Goal: Task Accomplishment & Management: Use online tool/utility

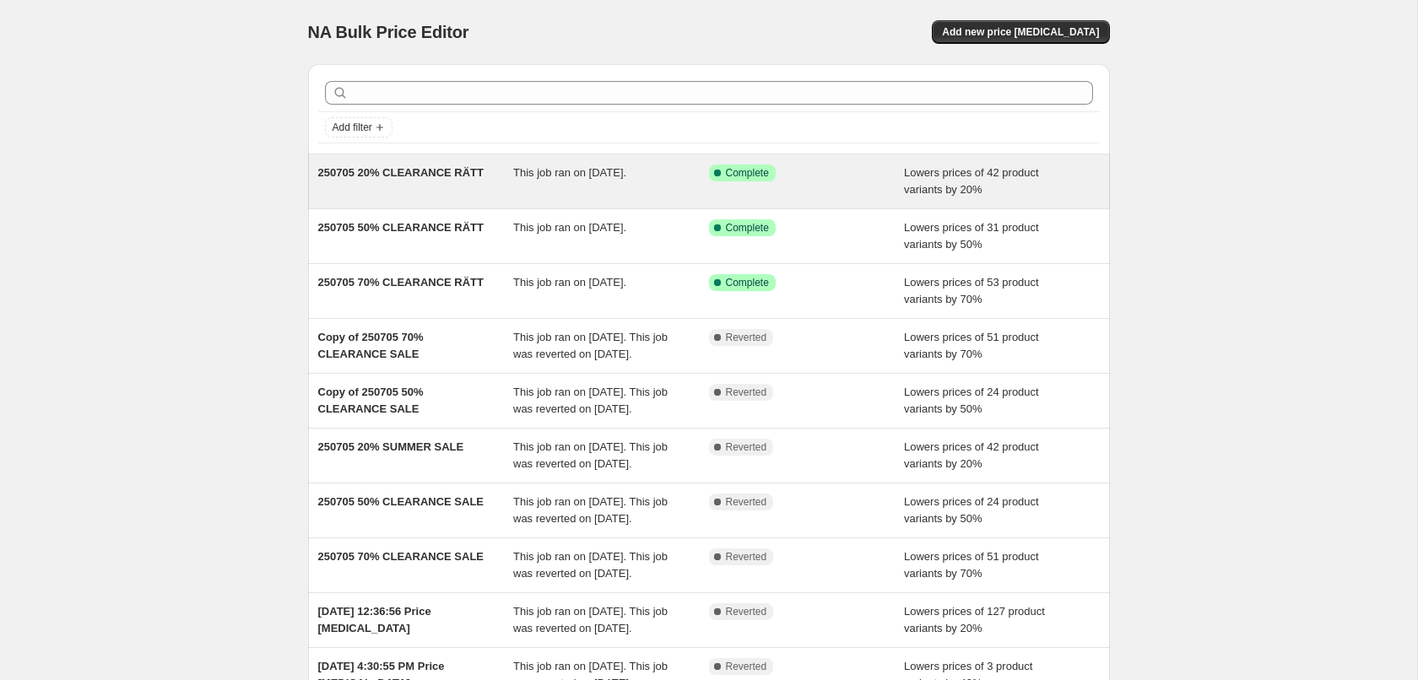
click at [524, 188] on div "This job ran on [DATE]." at bounding box center [611, 182] width 196 height 34
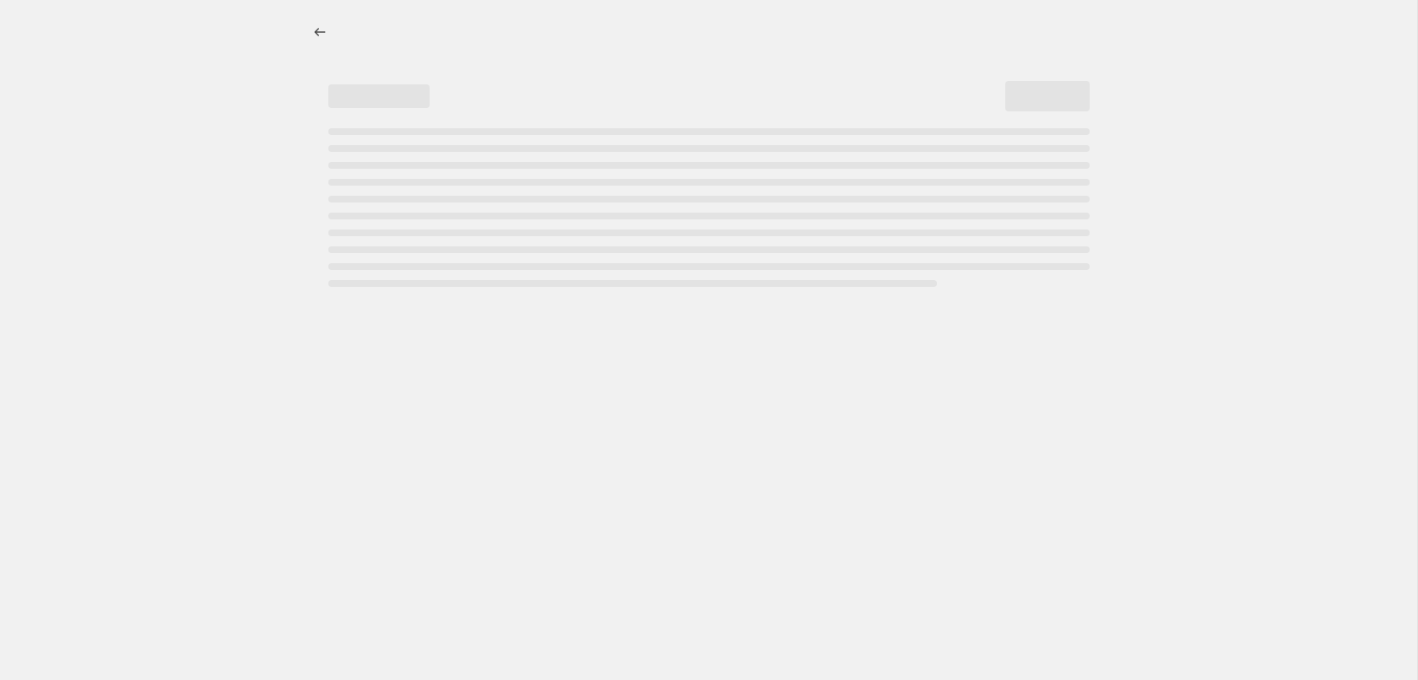
select select "percentage"
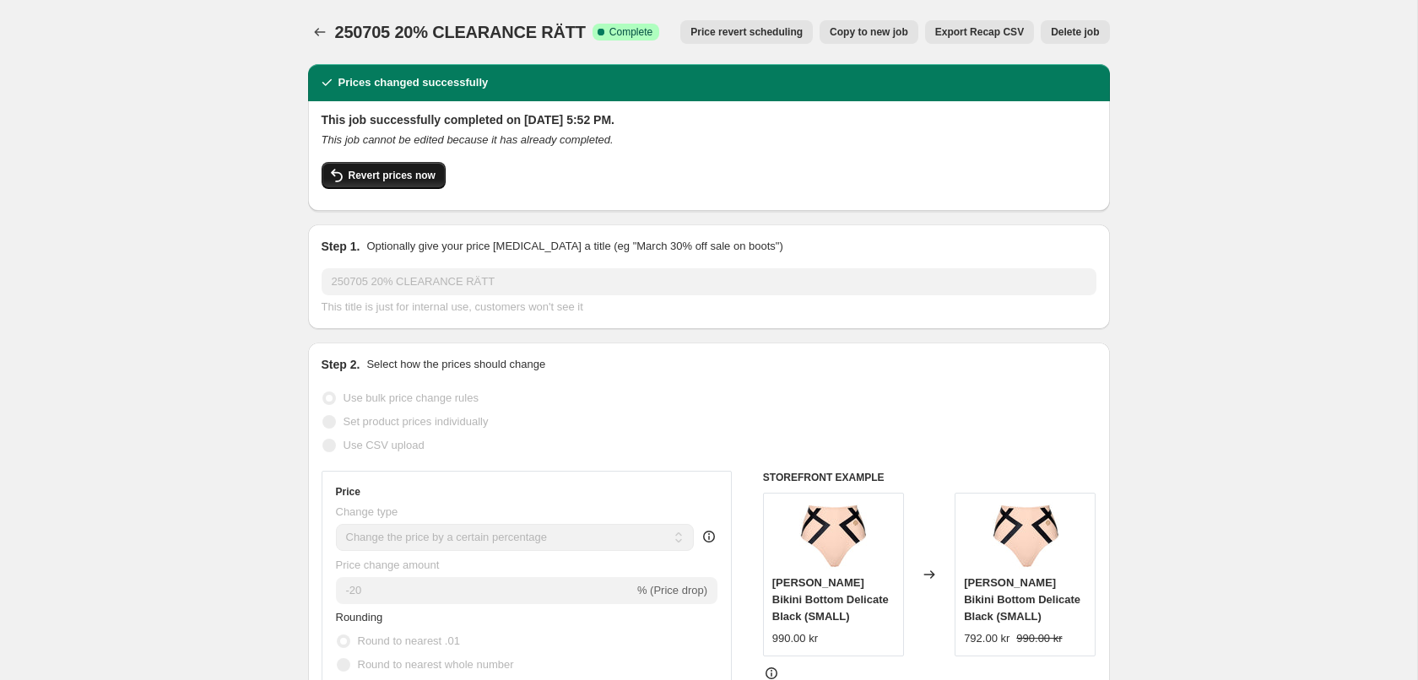
click at [428, 166] on button "Revert prices now" at bounding box center [384, 175] width 124 height 27
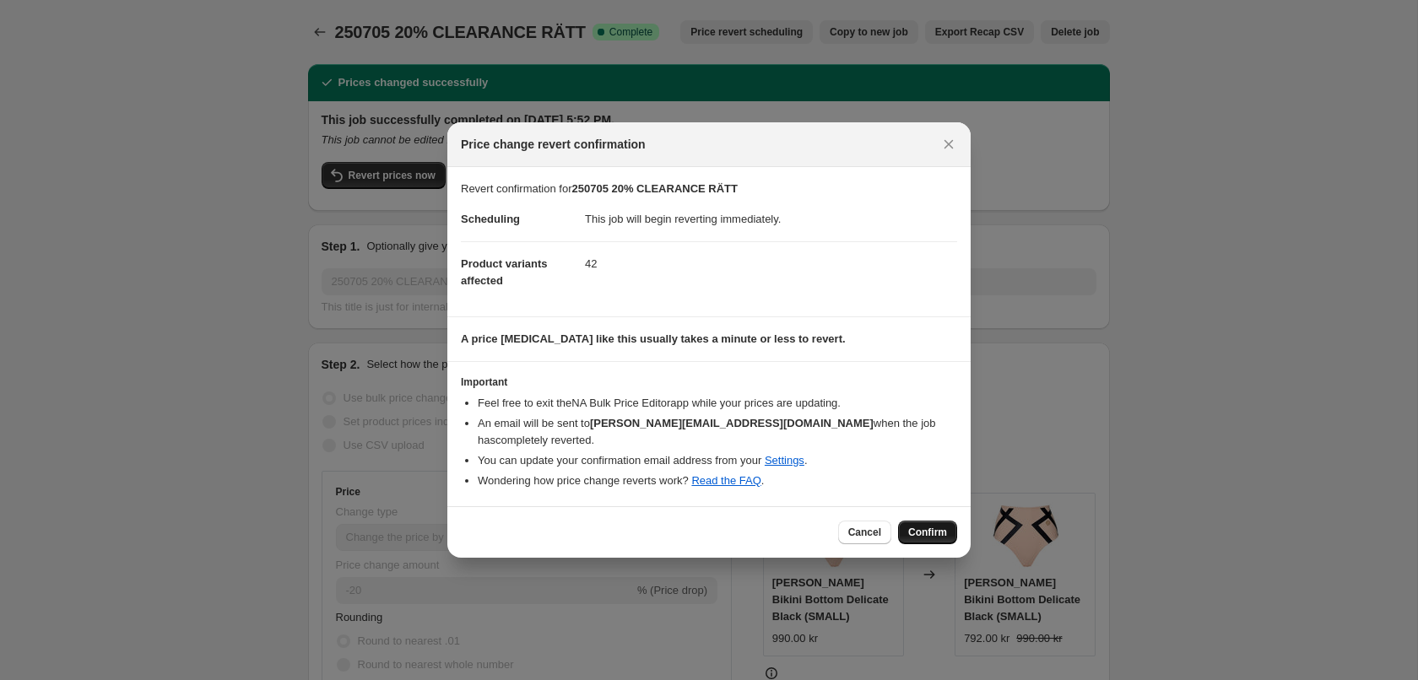
click at [919, 526] on span "Confirm" at bounding box center [927, 533] width 39 height 14
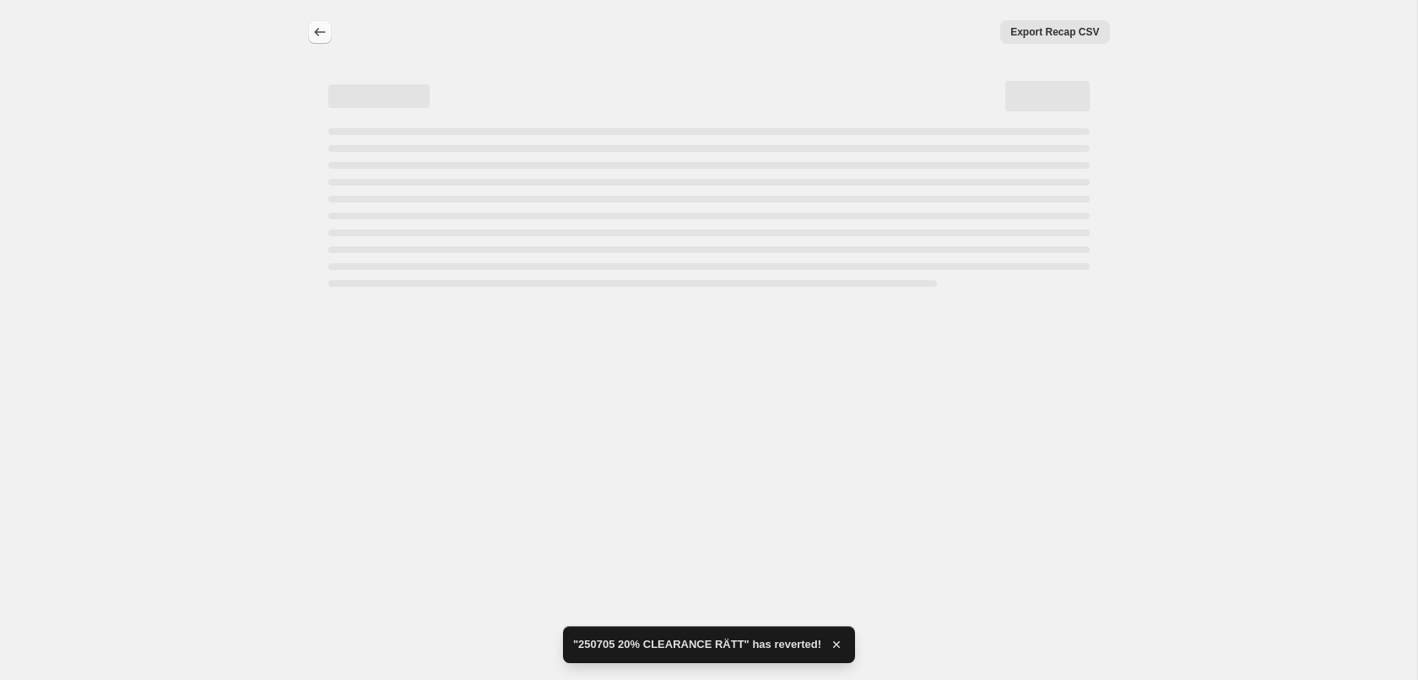
select select "percentage"
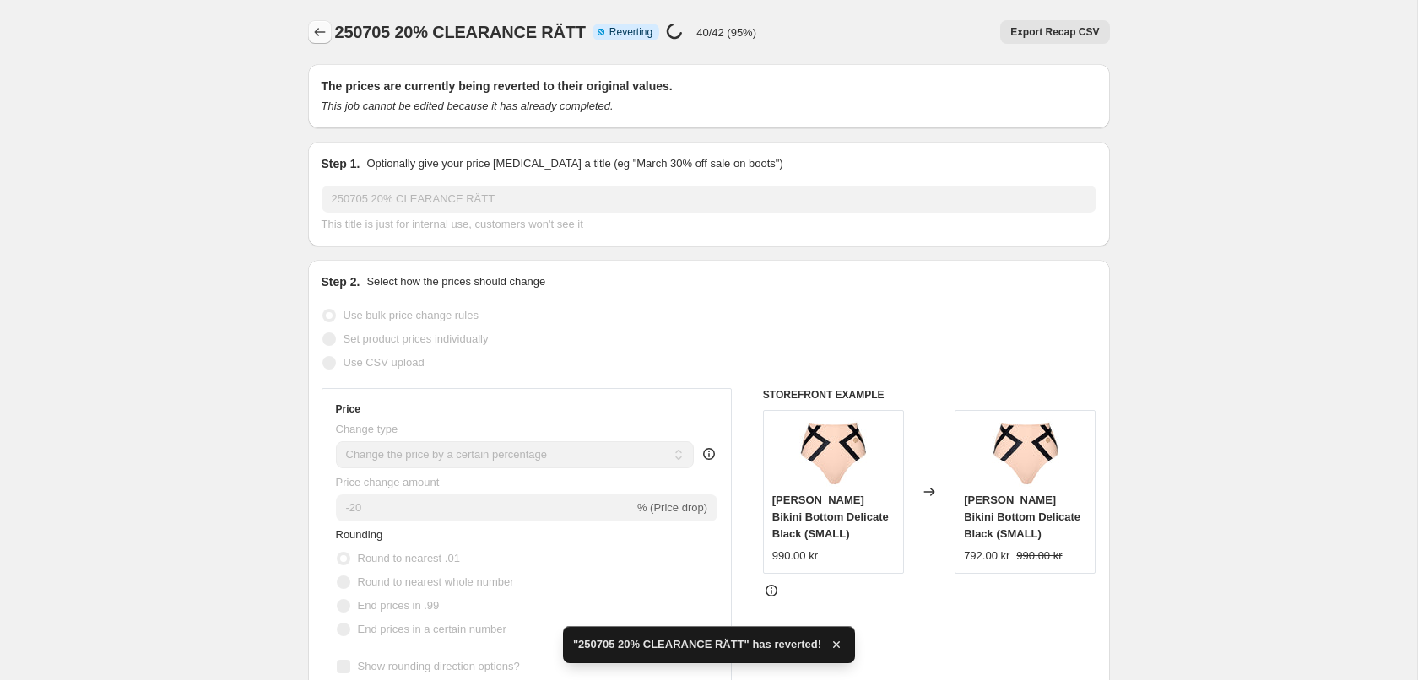
click at [320, 35] on icon "Price change jobs" at bounding box center [319, 32] width 17 height 17
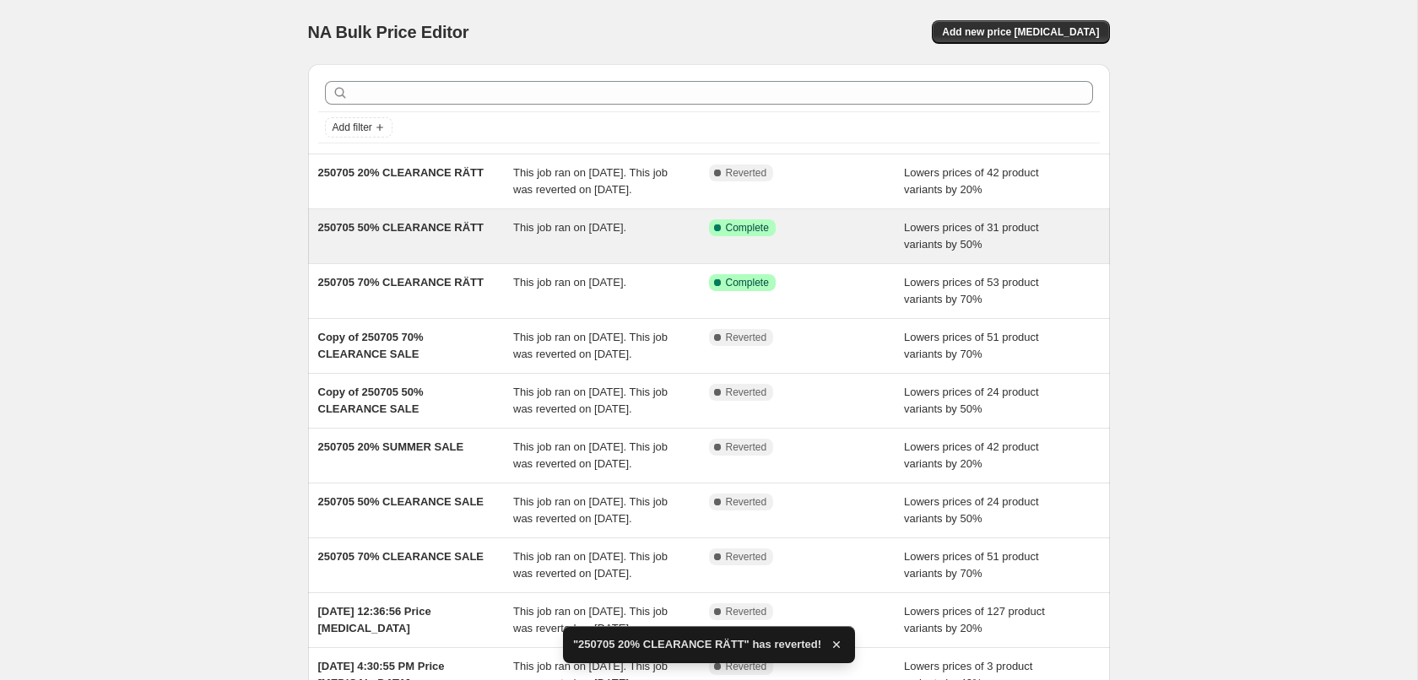
click at [618, 253] on div "This job ran on [DATE]." at bounding box center [611, 236] width 196 height 34
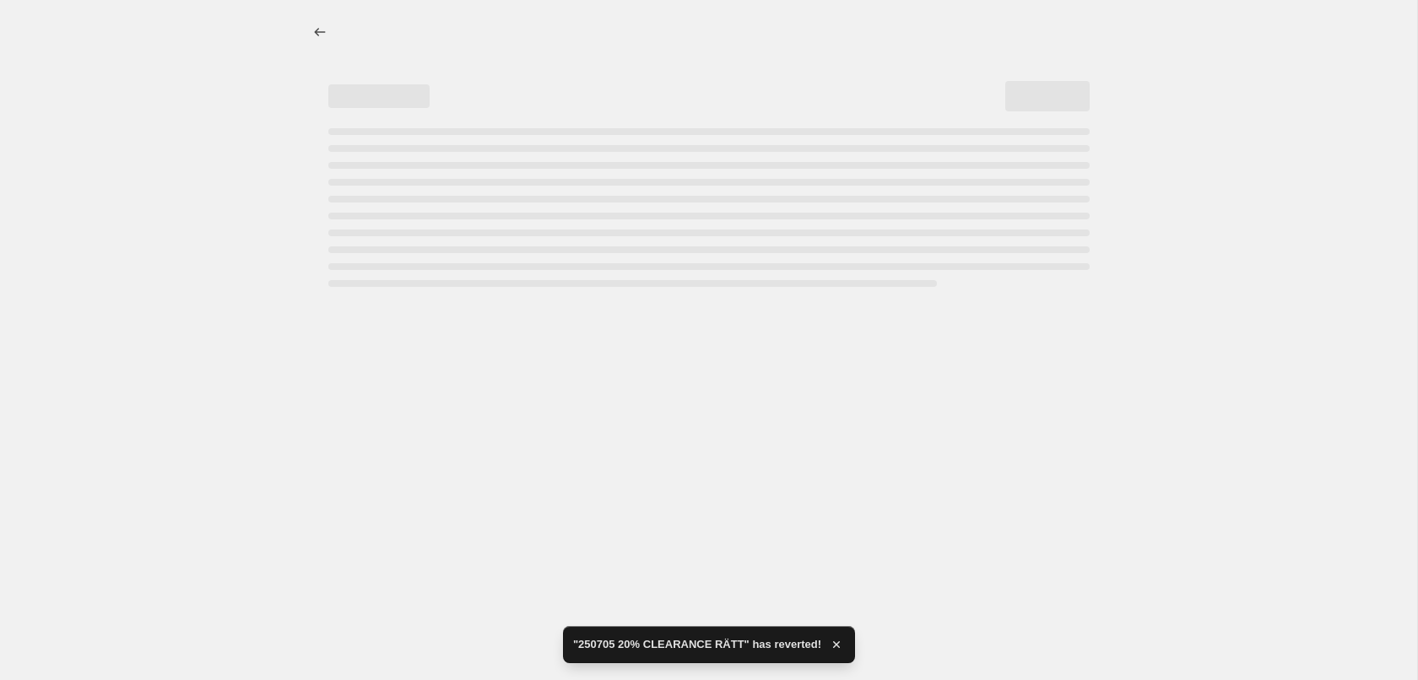
select select "percentage"
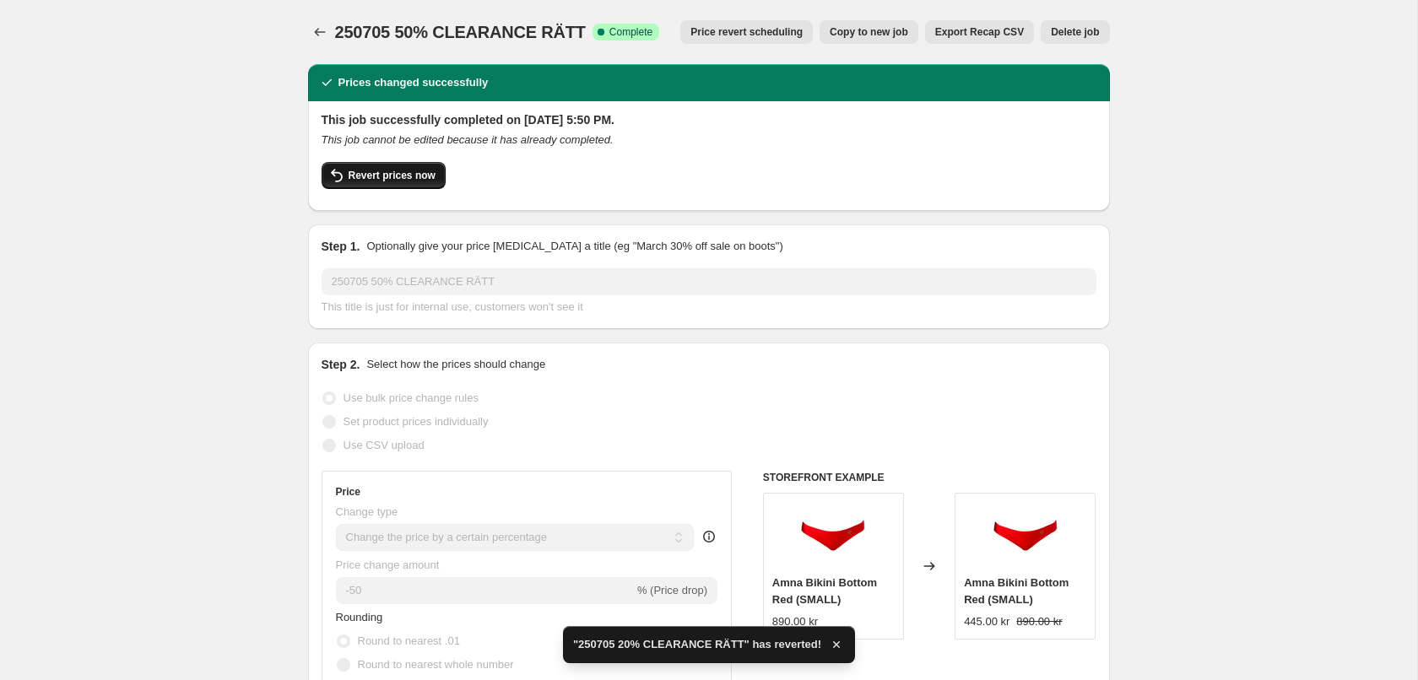
click at [364, 168] on button "Revert prices now" at bounding box center [384, 175] width 124 height 27
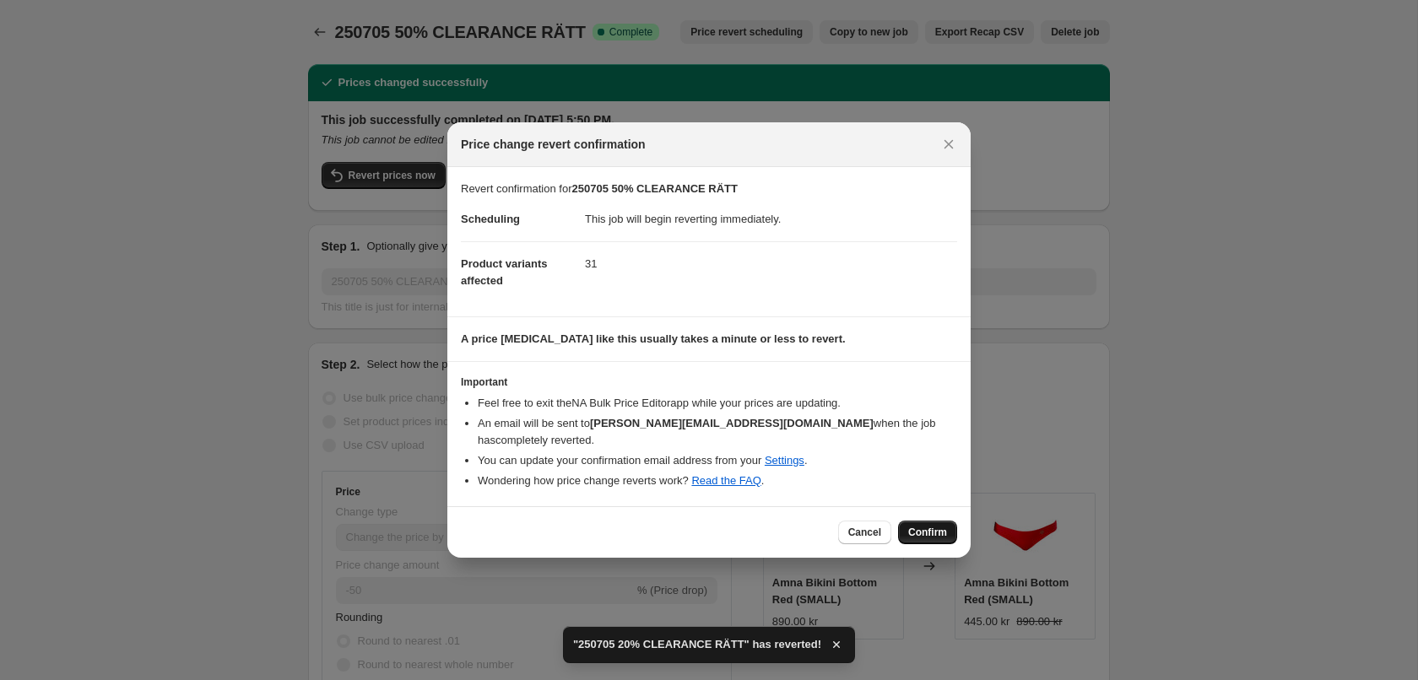
click at [945, 526] on span "Confirm" at bounding box center [927, 533] width 39 height 14
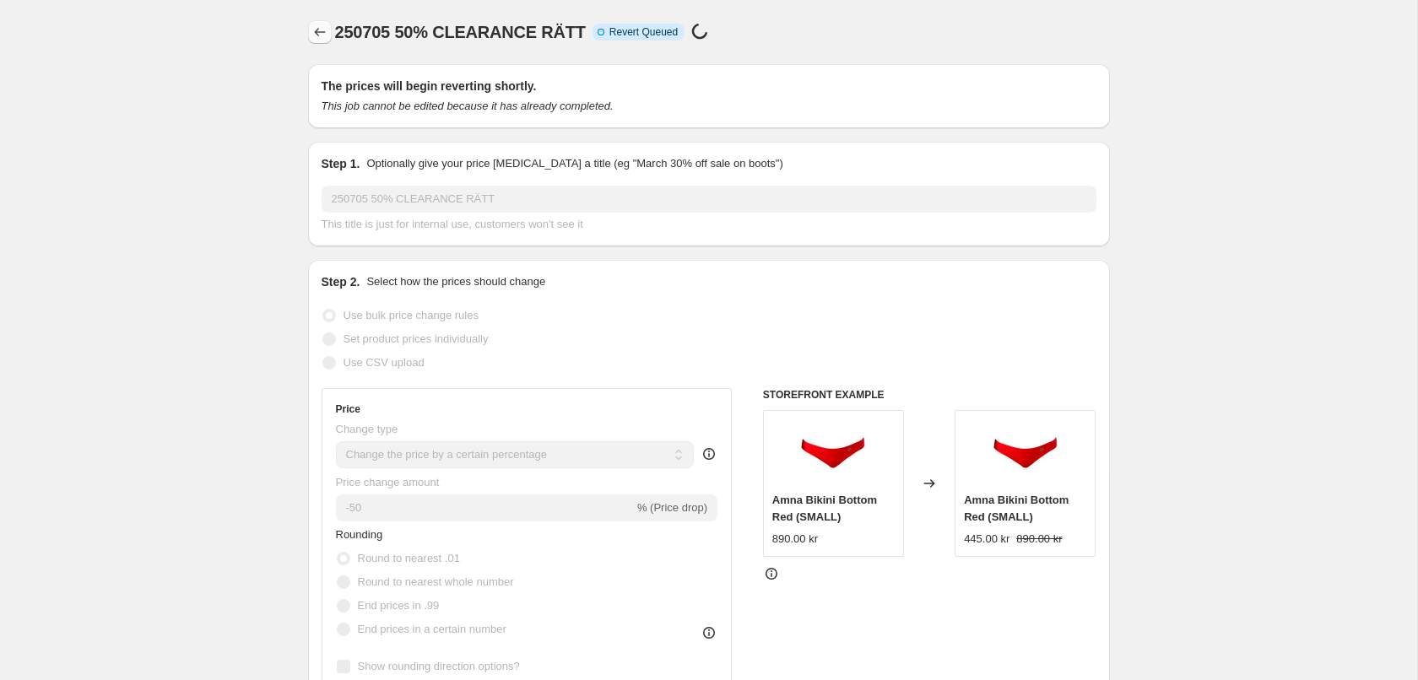
select select "percentage"
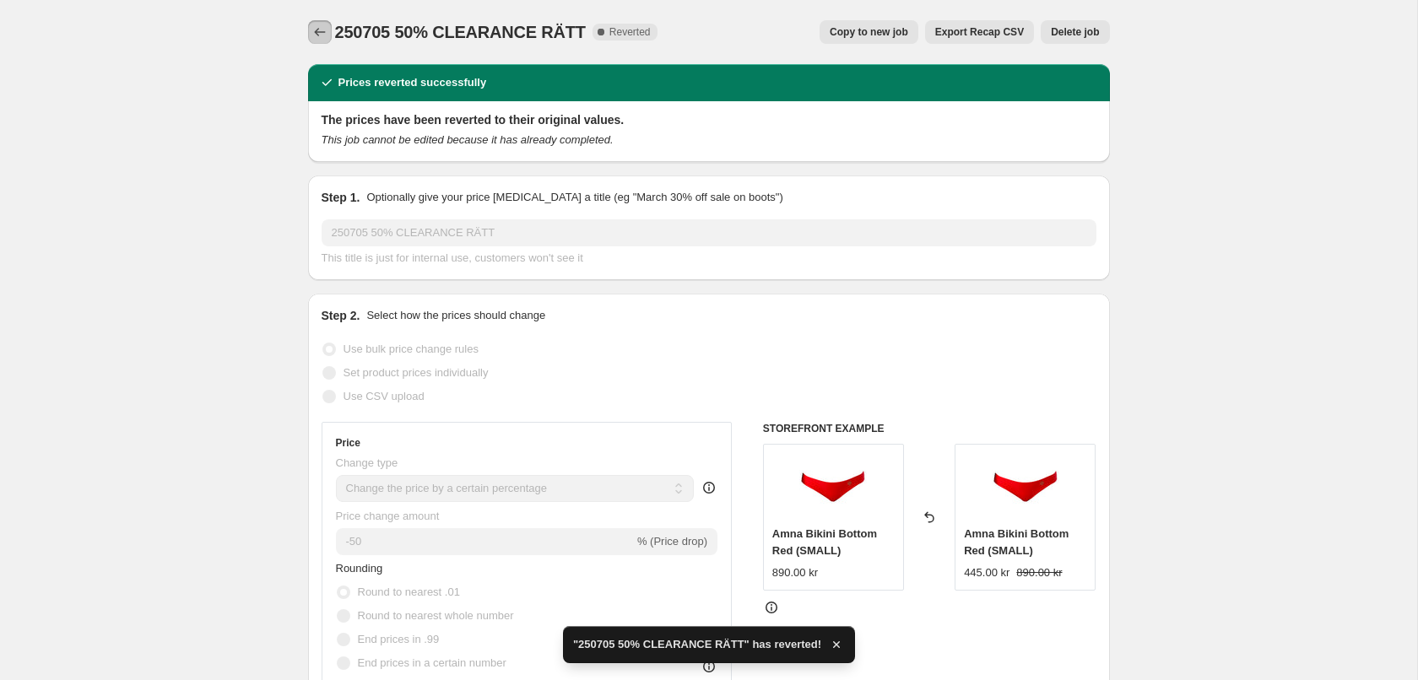
click at [322, 38] on icon "Price change jobs" at bounding box center [319, 32] width 17 height 17
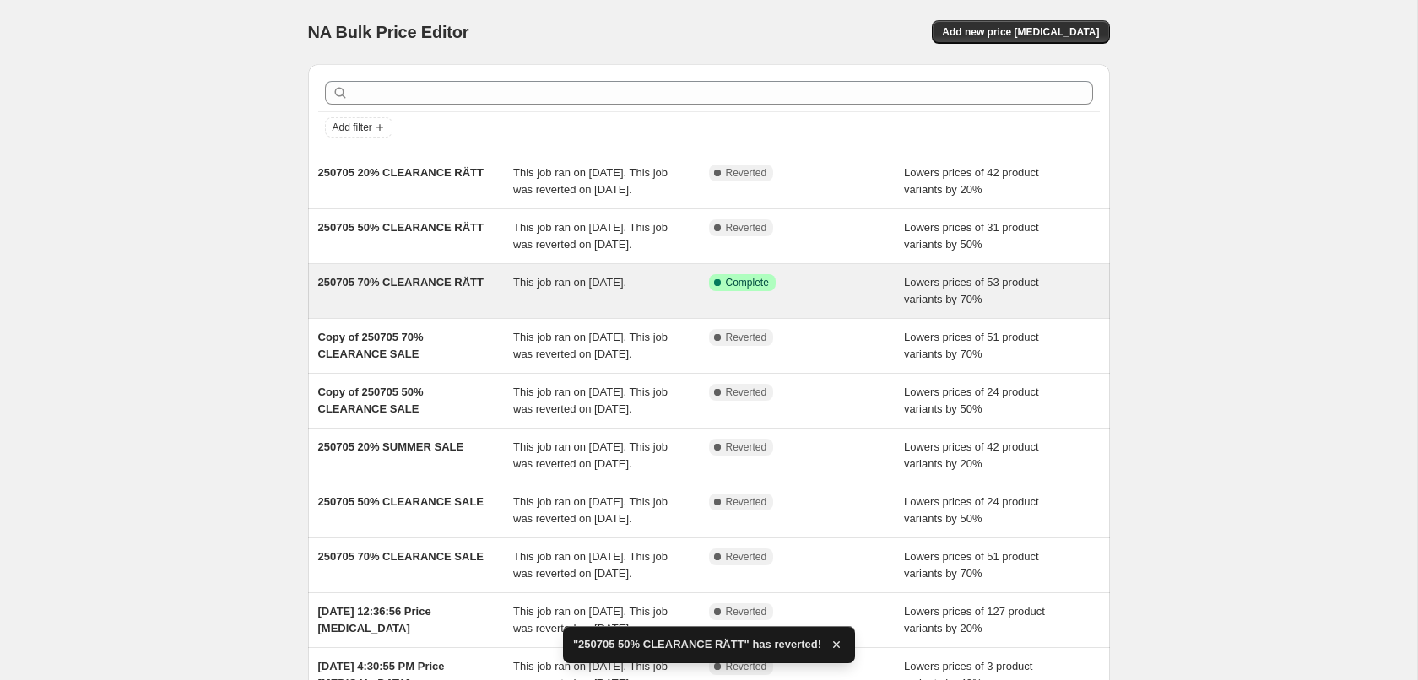
click at [729, 308] on div "Success Complete Complete" at bounding box center [807, 291] width 196 height 34
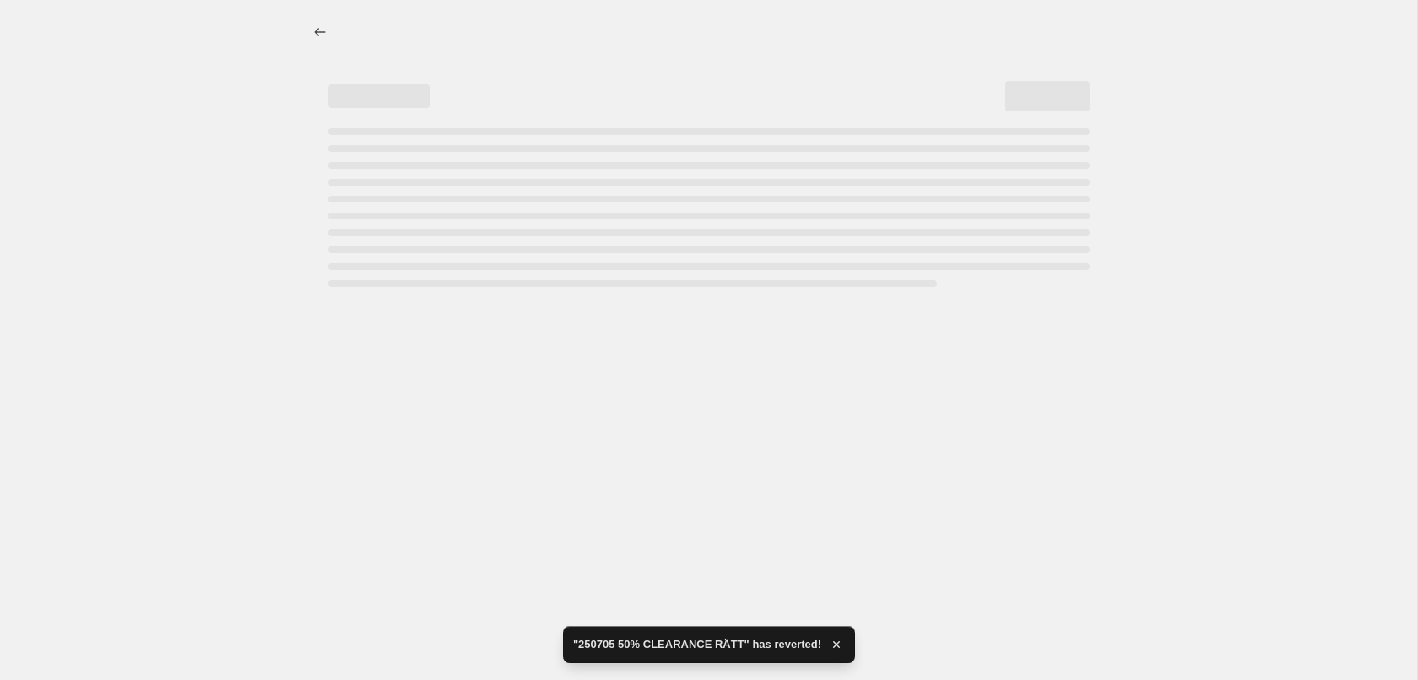
select select "percentage"
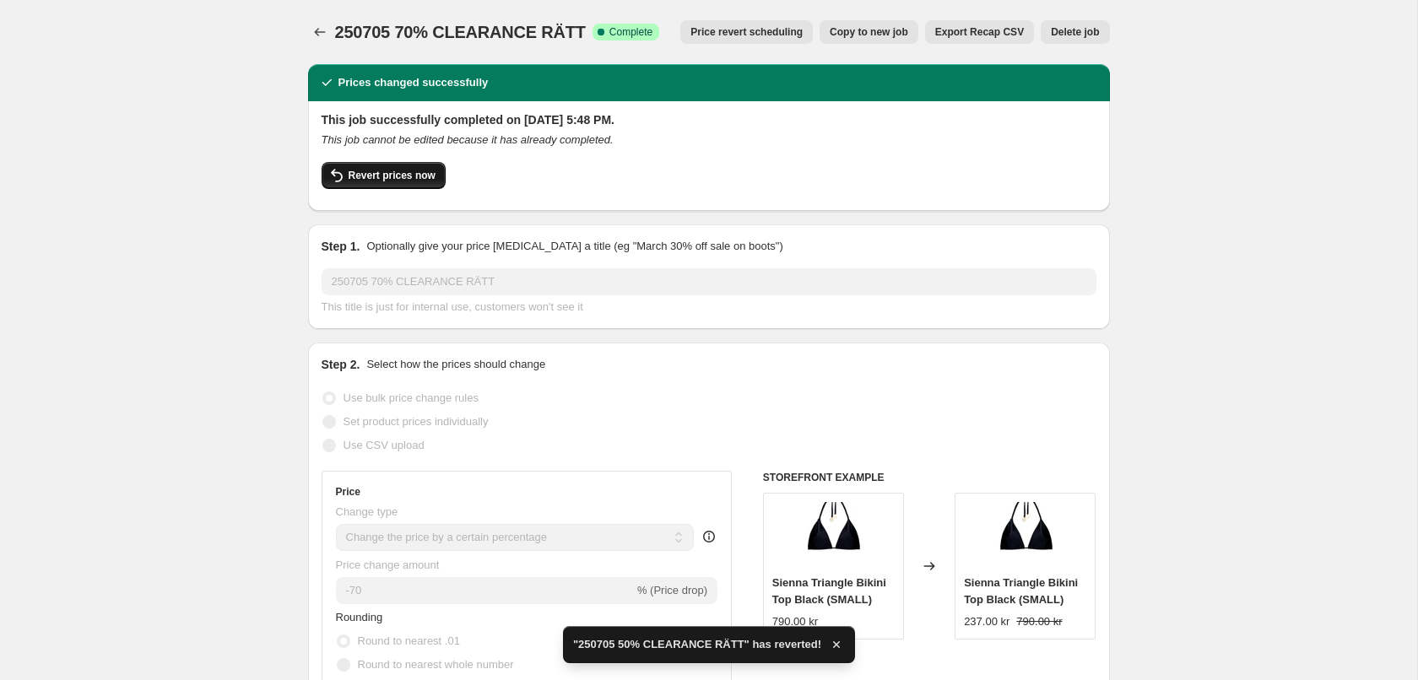
click at [410, 181] on span "Revert prices now" at bounding box center [392, 176] width 87 height 14
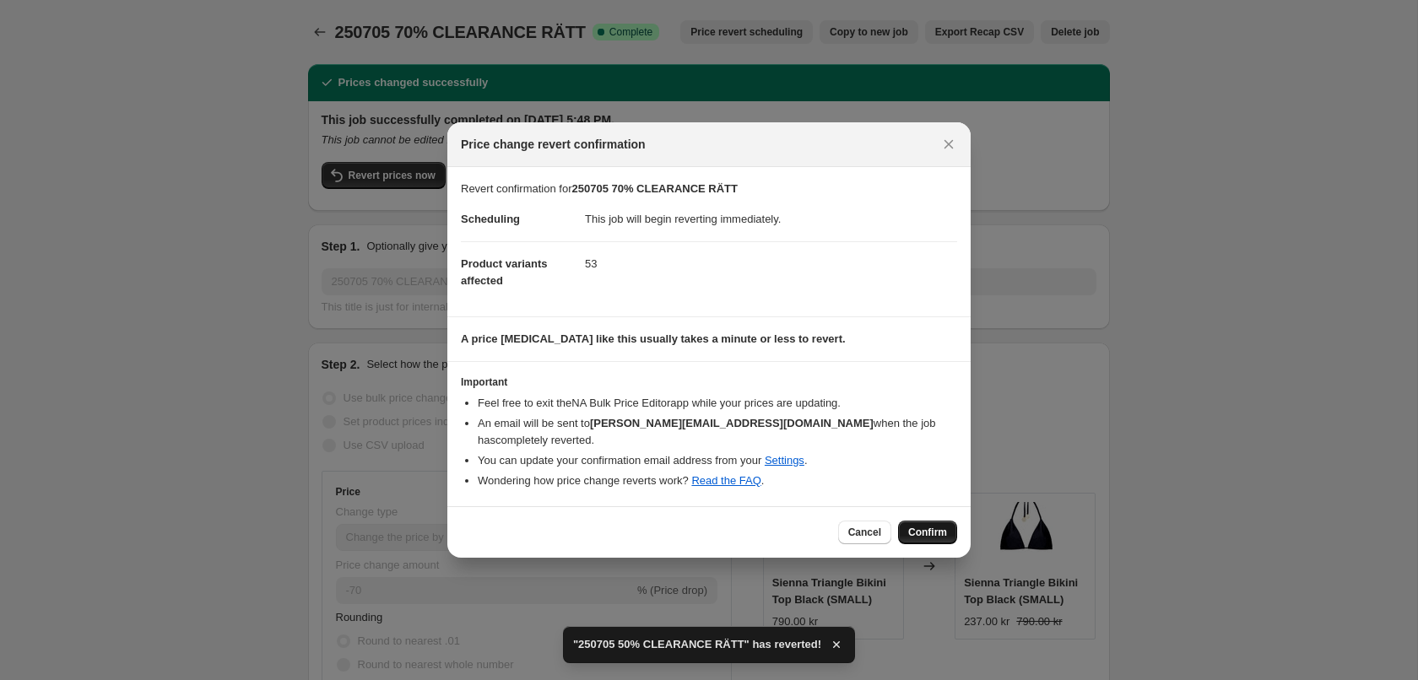
click at [941, 526] on span "Confirm" at bounding box center [927, 533] width 39 height 14
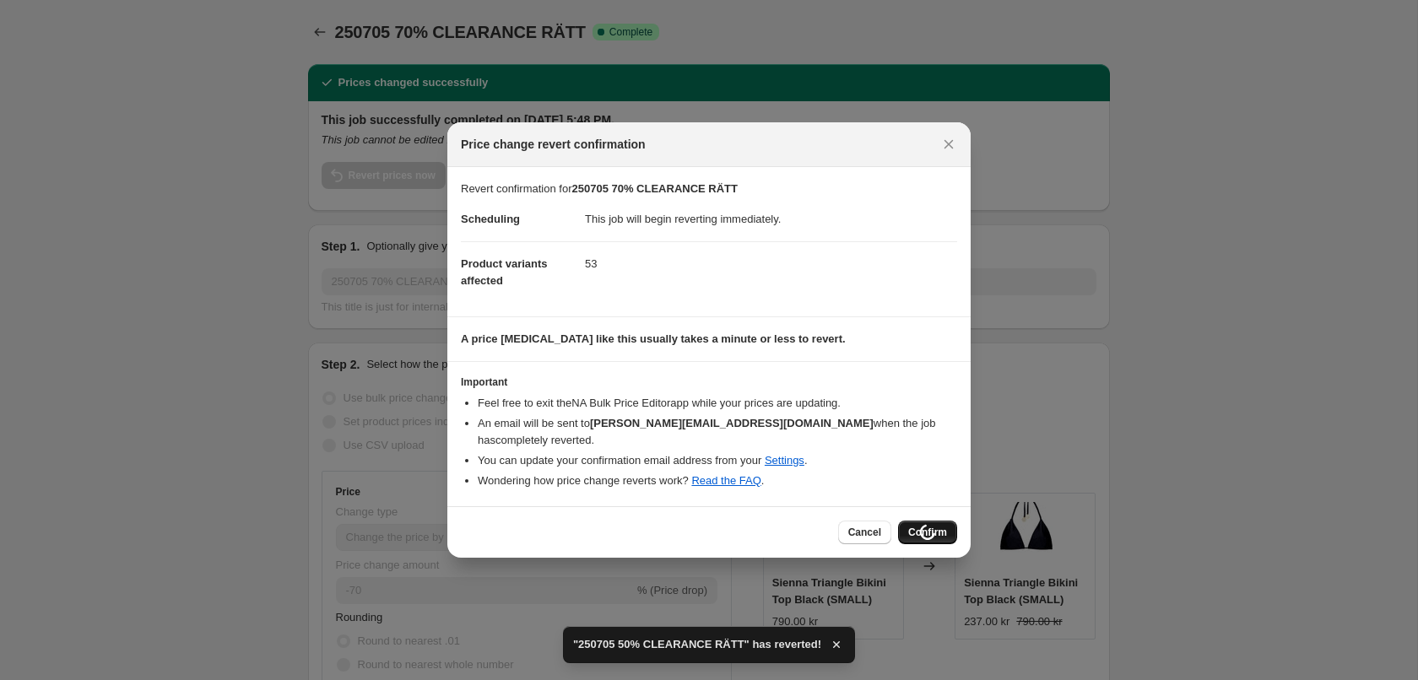
click at [940, 522] on div "Cancel Loading Confirm" at bounding box center [897, 533] width 119 height 24
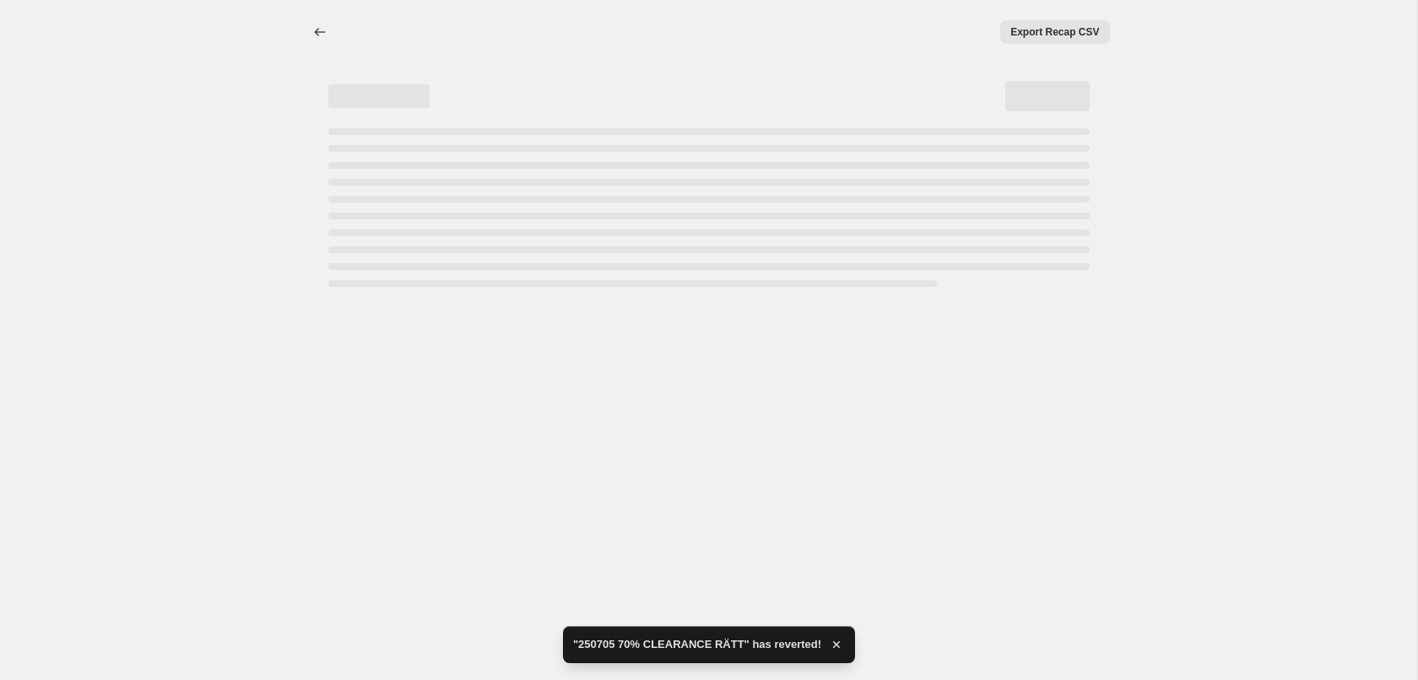
select select "percentage"
